Goal: Navigation & Orientation: Find specific page/section

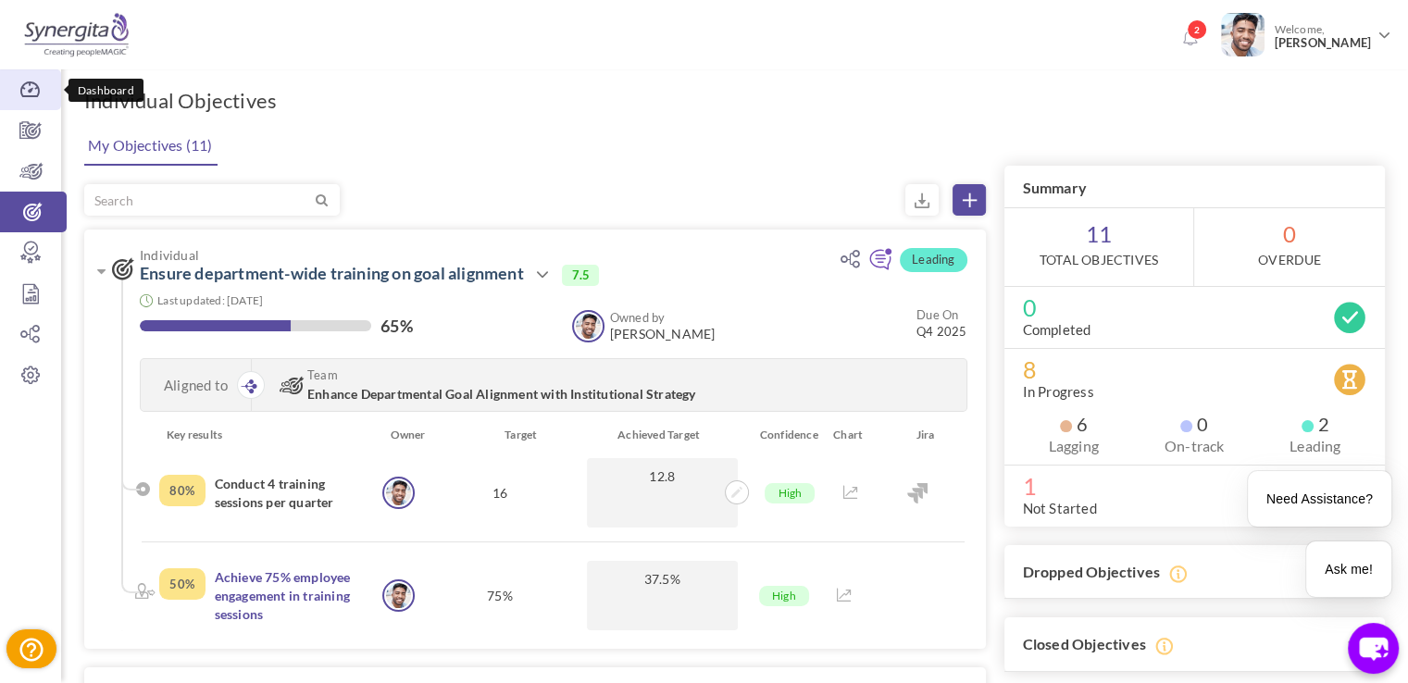
click at [0, 97] on icon at bounding box center [30, 90] width 61 height 19
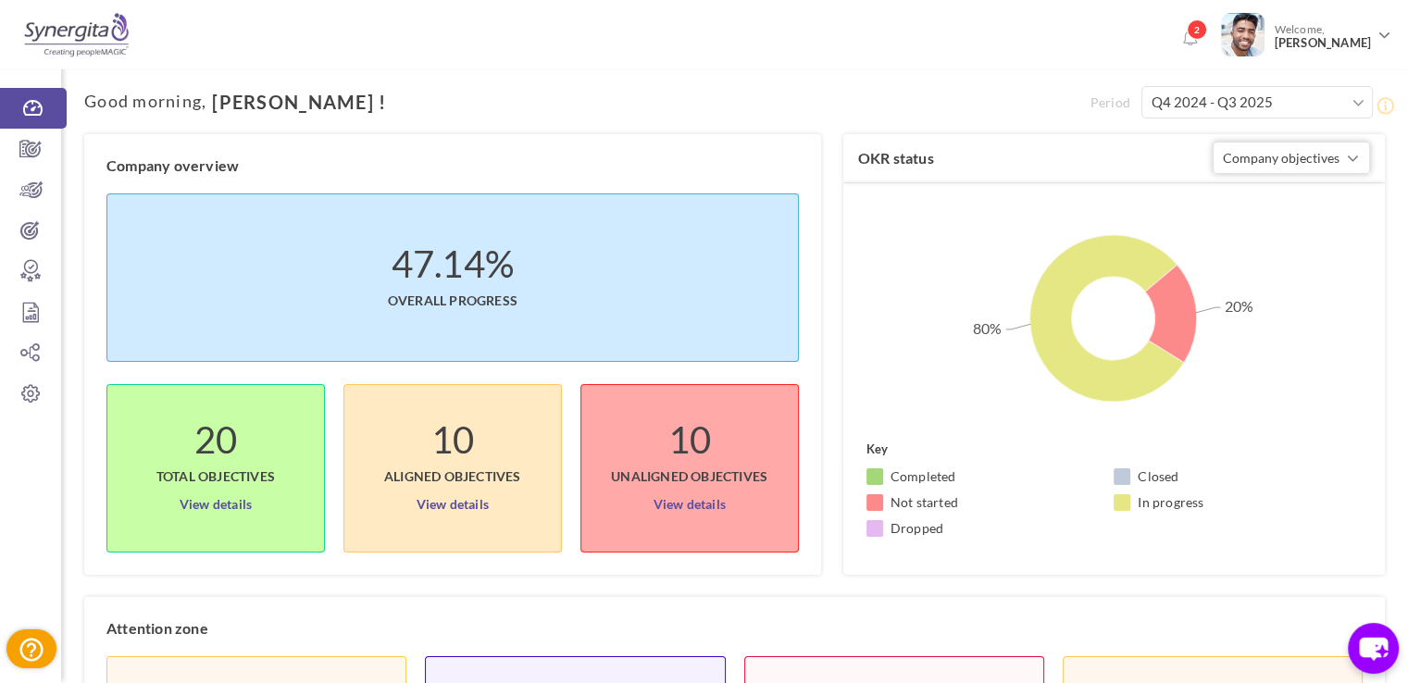
click at [1214, 44] on li "2" at bounding box center [1194, 30] width 39 height 48
click at [1197, 46] on link "2" at bounding box center [1190, 39] width 30 height 30
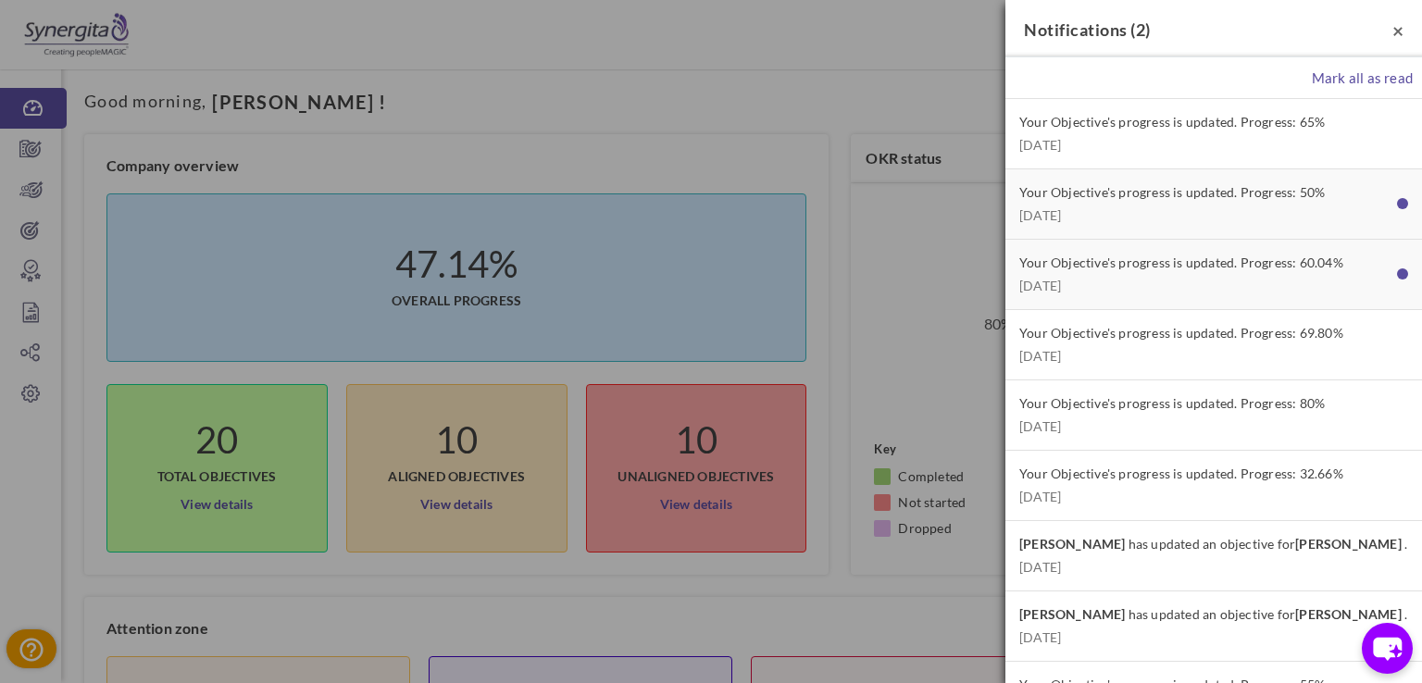
click at [1392, 29] on span "×" at bounding box center [1397, 30] width 11 height 23
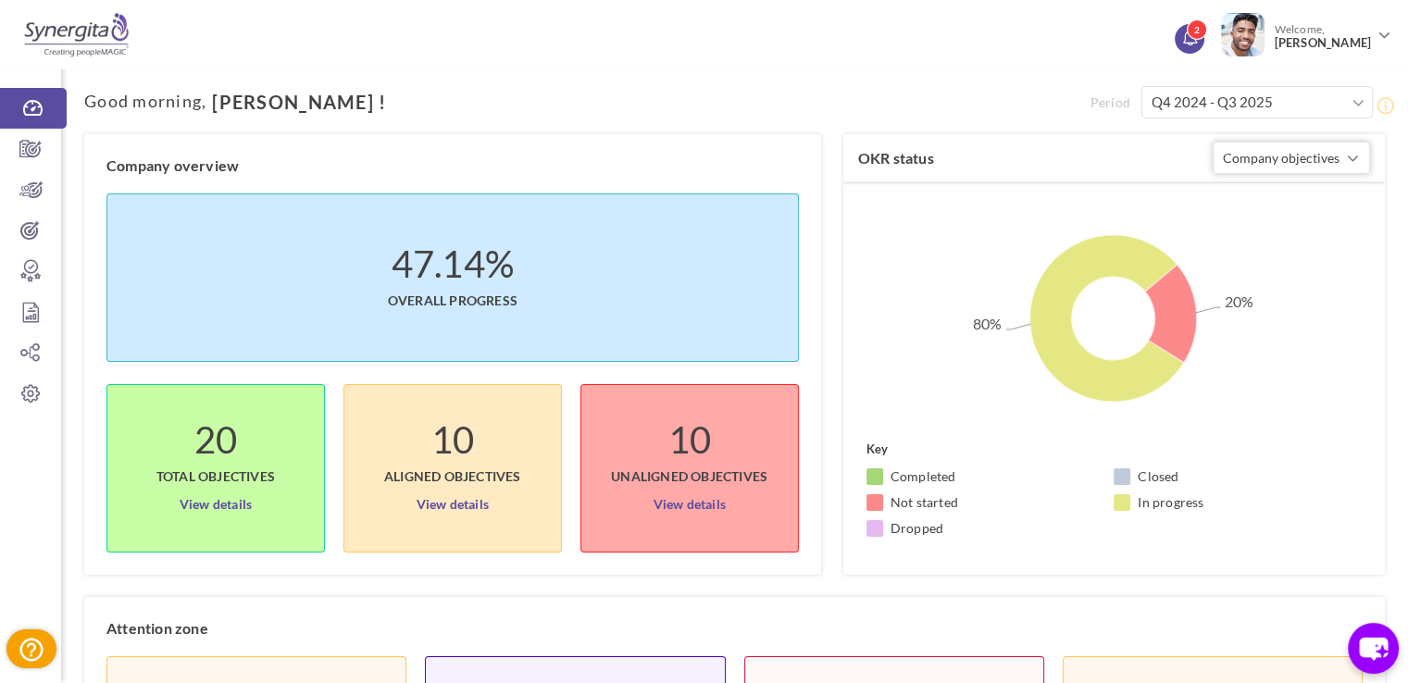
click at [1194, 42] on icon at bounding box center [1190, 36] width 14 height 15
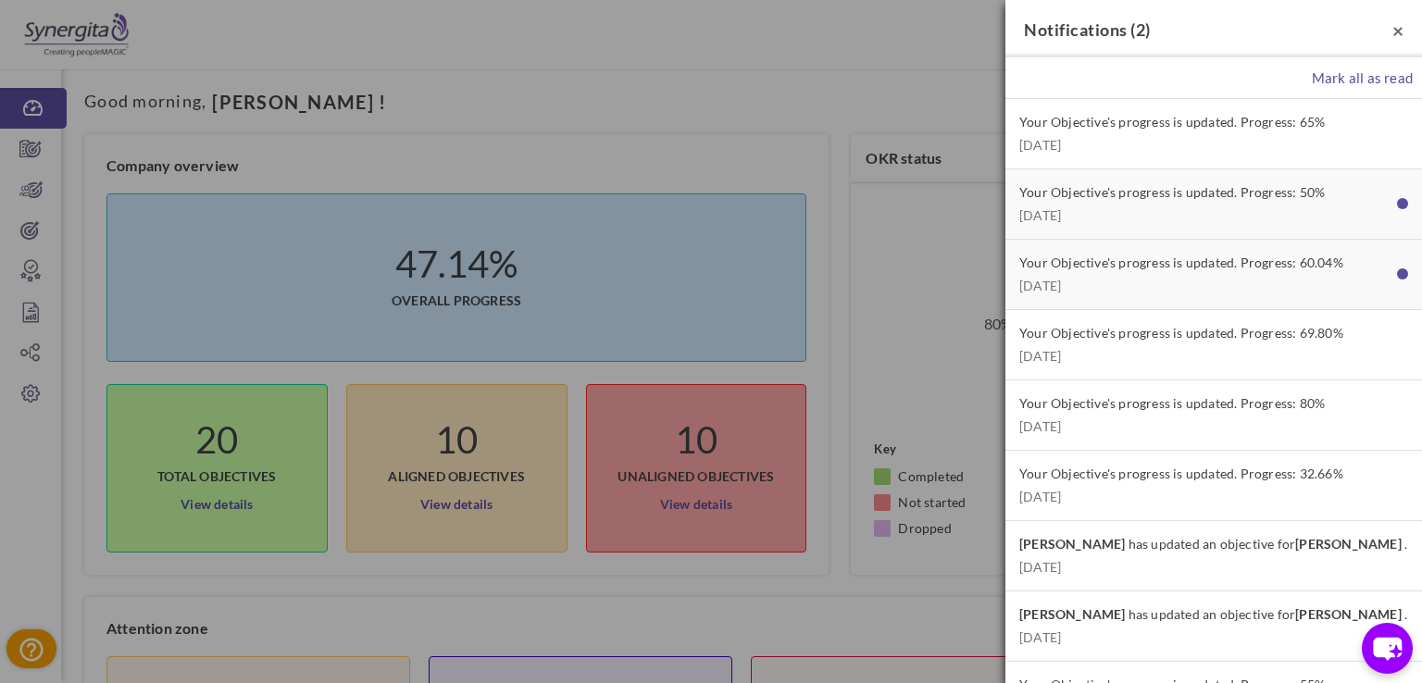
click at [1392, 32] on span "×" at bounding box center [1397, 30] width 11 height 23
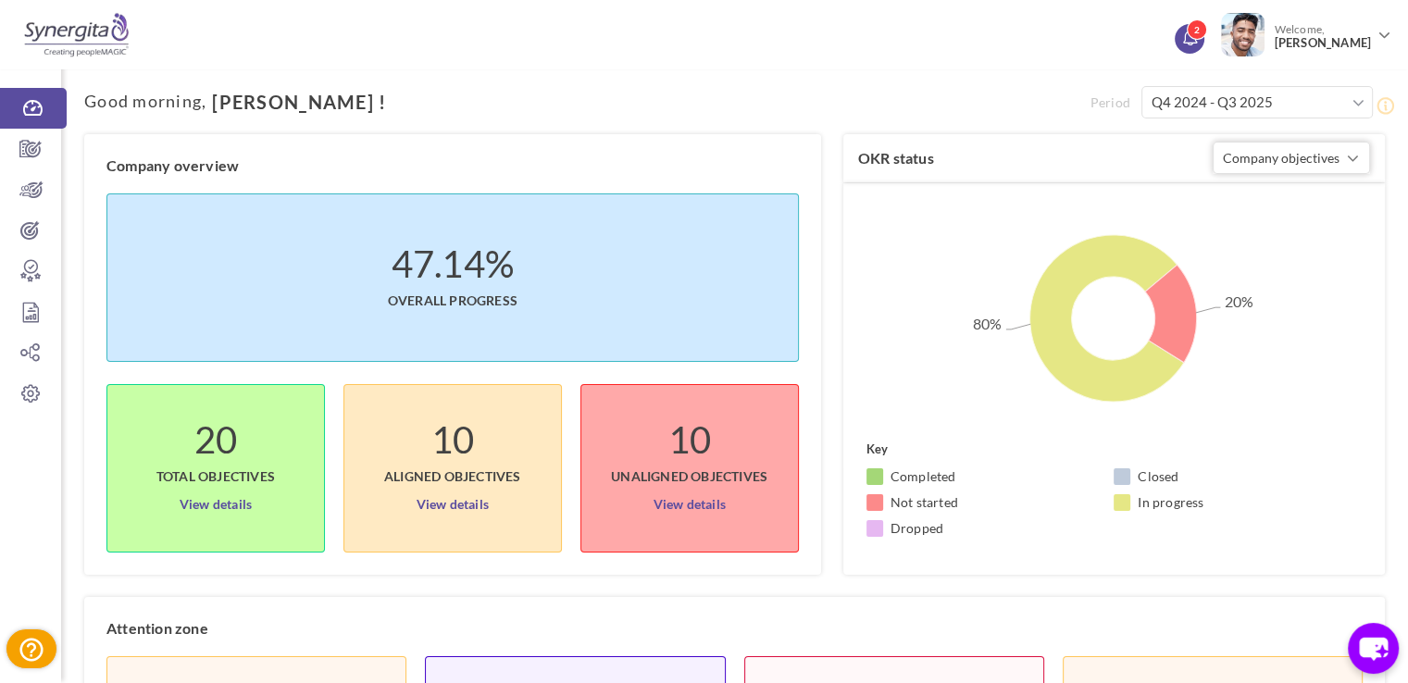
click at [1205, 47] on link "2" at bounding box center [1190, 39] width 30 height 30
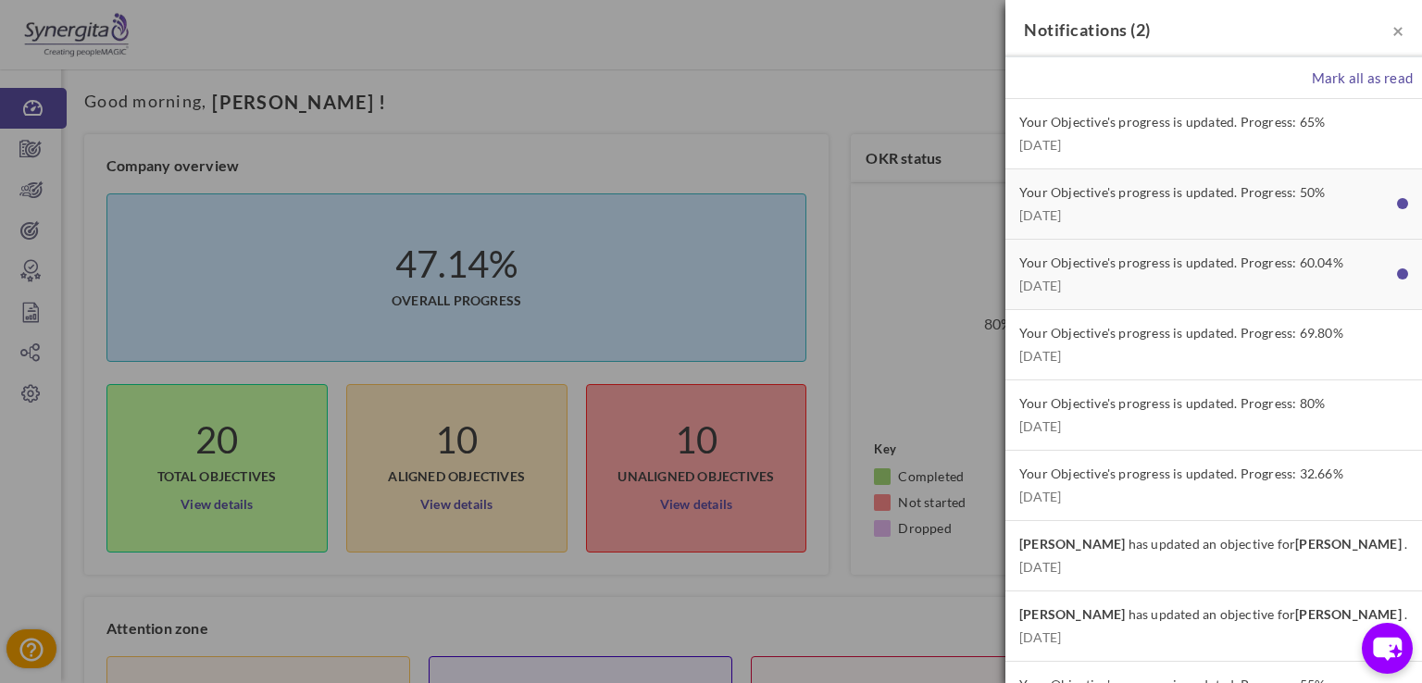
click at [1391, 40] on div "× Notifications ( 2 )" at bounding box center [1213, 28] width 417 height 57
click at [1392, 38] on span "×" at bounding box center [1397, 30] width 11 height 23
